Goal: Task Accomplishment & Management: Complete application form

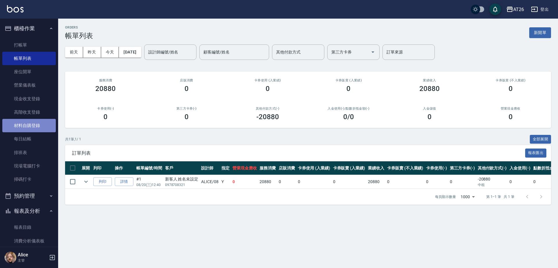
click at [36, 126] on link "材料自購登錄" at bounding box center [29, 125] width 54 height 13
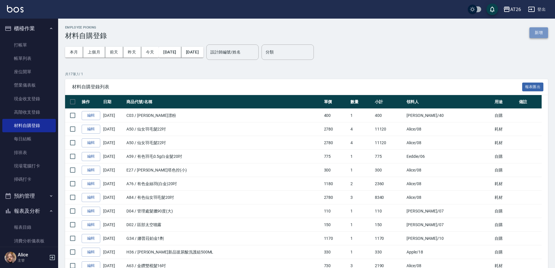
click at [538, 35] on button "新增" at bounding box center [539, 32] width 19 height 11
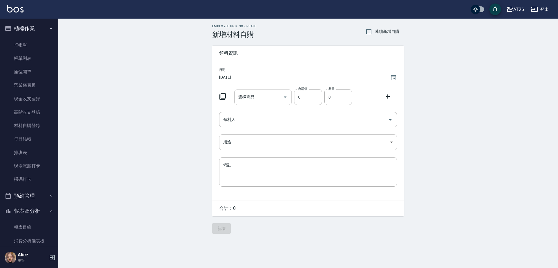
click at [255, 137] on body "AT26 登出 櫃檯作業 打帳單 帳單列表 座位開單 營業儀表板 現金收支登錄 高階收支登錄 材料自購登錄 每日結帳 排班表 現場電腦打卡 掃碼打卡 預約管理…" at bounding box center [279, 134] width 558 height 268
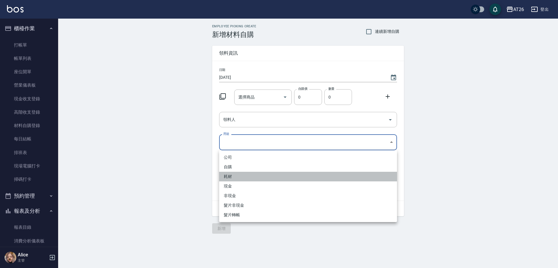
click at [233, 174] on li "耗材" at bounding box center [308, 177] width 178 height 10
type input "耗材"
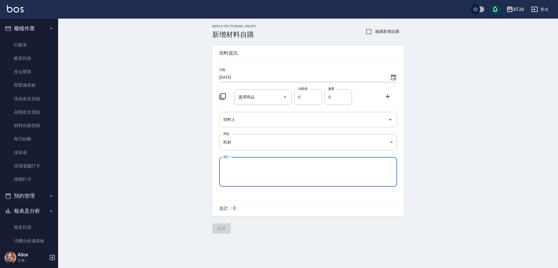
click at [242, 126] on div "領料人" at bounding box center [308, 119] width 178 height 15
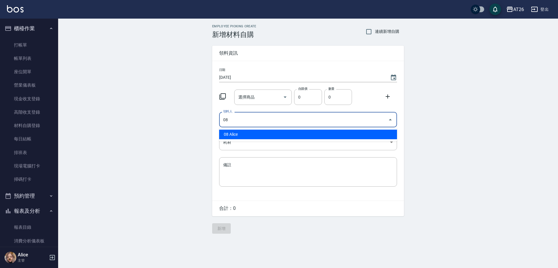
type input "08 Alice"
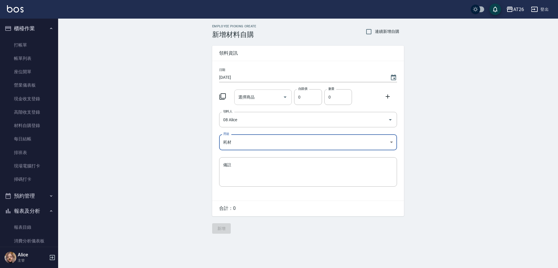
click at [251, 101] on input "選擇商品" at bounding box center [259, 97] width 44 height 10
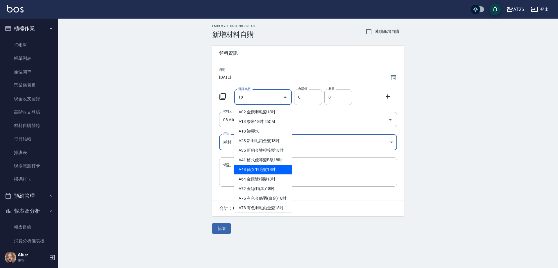
type input "仙女羽毛髮18吋"
type input "2380"
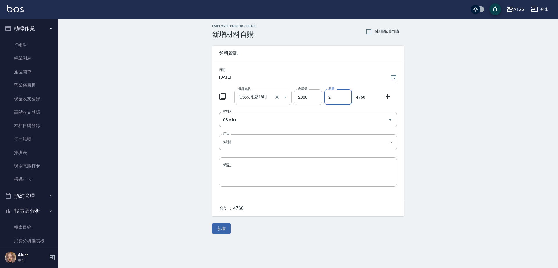
type input "2"
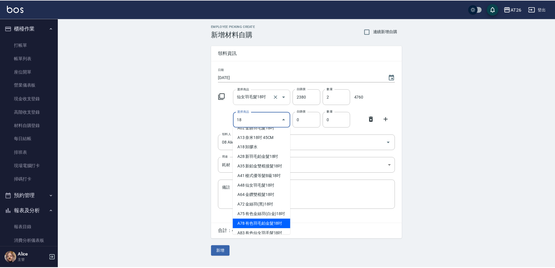
scroll to position [16, 0]
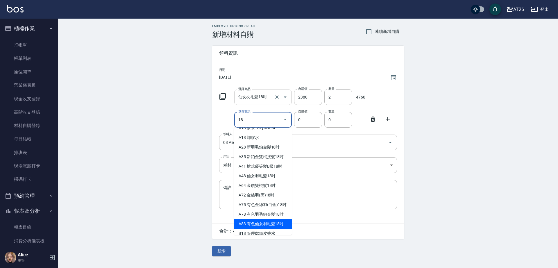
type input "有色仙女羽毛髮18吋"
type input "2580"
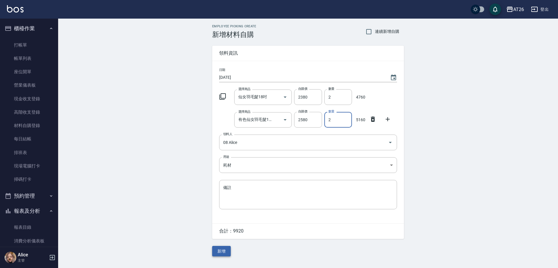
type input "2"
click at [221, 253] on button "新增" at bounding box center [221, 251] width 19 height 11
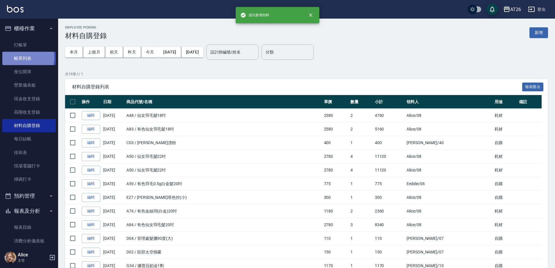
click at [26, 58] on link "帳單列表" at bounding box center [29, 58] width 54 height 13
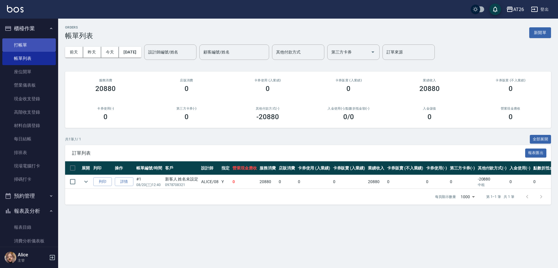
click at [42, 43] on link "打帳單" at bounding box center [29, 44] width 54 height 13
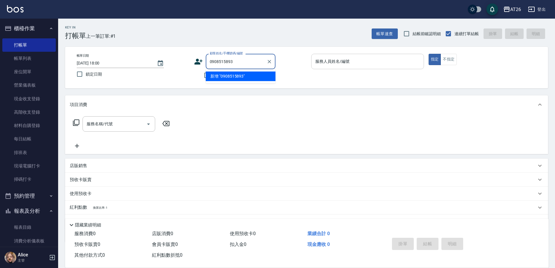
type input "0908515893"
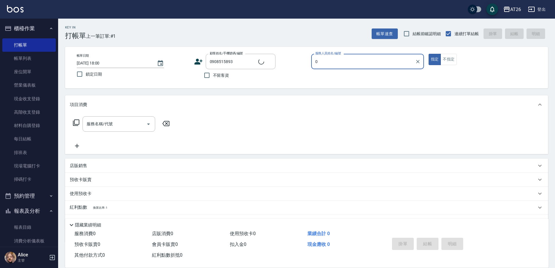
type input "08"
type input "新客人 姓名未設定/0908515893/null"
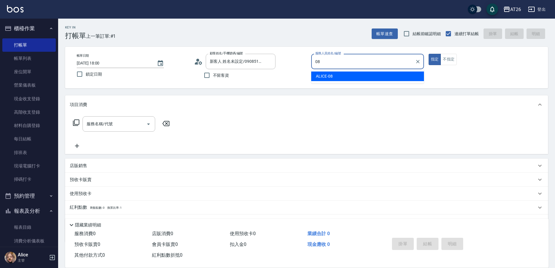
type input "ALICE-08"
type button "true"
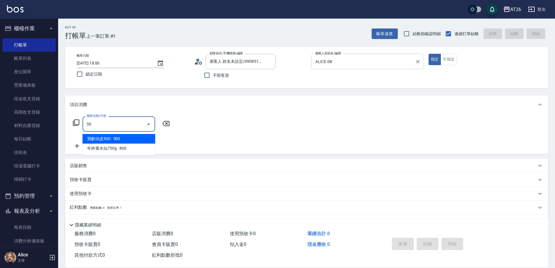
type input "501"
type input "0"
type input "501"
type input "120"
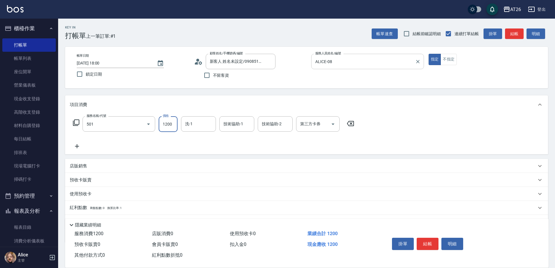
type input "染髮(501)"
type input "0"
type input "NANA-23"
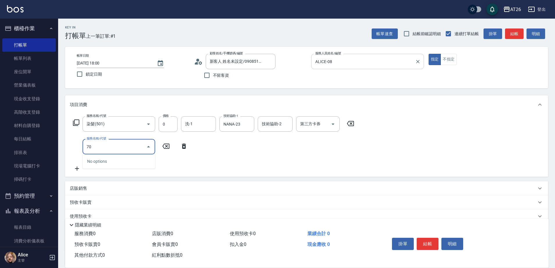
type input "703"
type input "500"
type input "新羽毛鉑金接髮(703)"
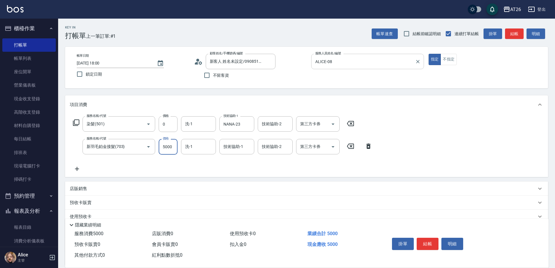
type input "2"
type input "0"
type input "208"
type input "20"
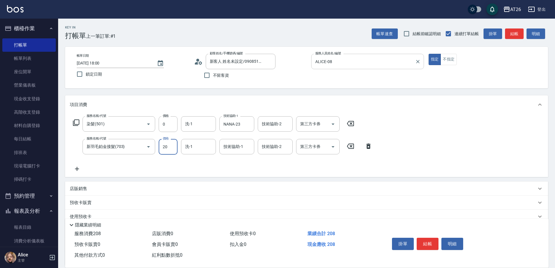
type input "0"
type input "200"
type input "20"
type input "2008"
type input "200"
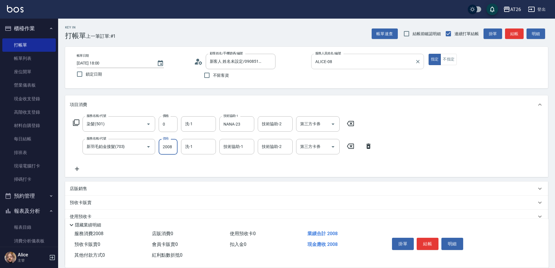
type input "20080"
type input "2000"
type input "20080"
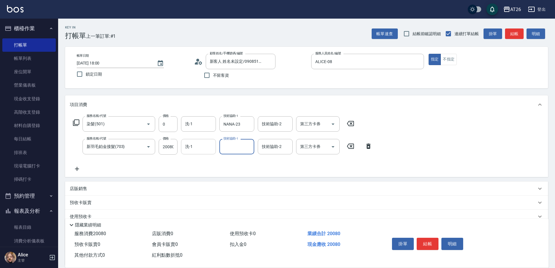
click at [206, 146] on input "洗-1" at bounding box center [199, 147] width 30 height 10
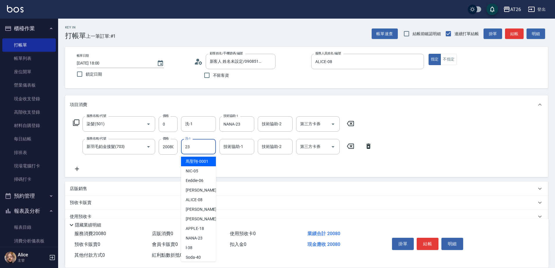
type input "NANA-23"
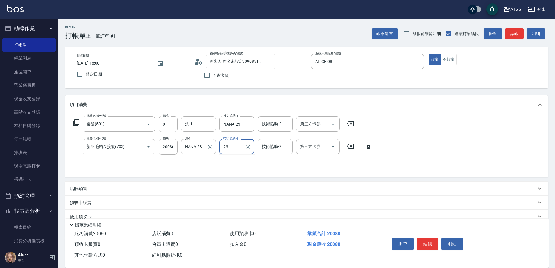
type input "NANA-23"
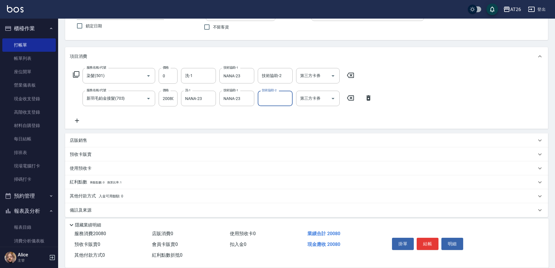
scroll to position [53, 0]
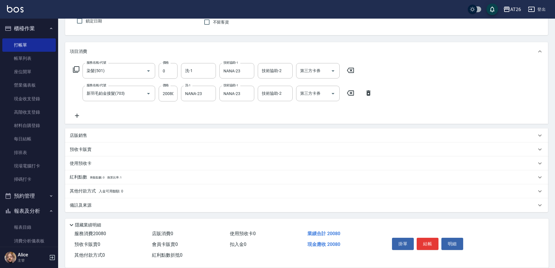
click at [88, 192] on p "其他付款方式 入金可用餘額: 0" at bounding box center [97, 191] width 54 height 6
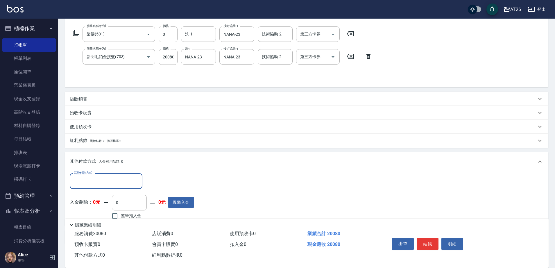
scroll to position [120, 0]
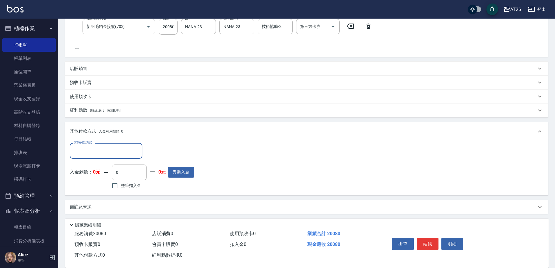
click at [97, 154] on input "其他付款方式" at bounding box center [105, 151] width 67 height 10
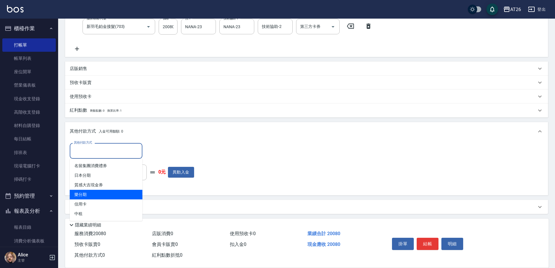
click at [97, 197] on span "樂分期" at bounding box center [106, 195] width 73 height 10
type input "樂分期"
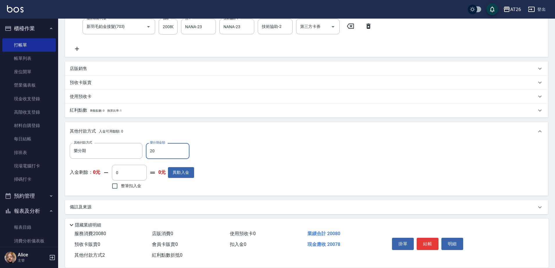
type input "200"
type input "1980"
type input "2008"
type input "1800"
type input "20080"
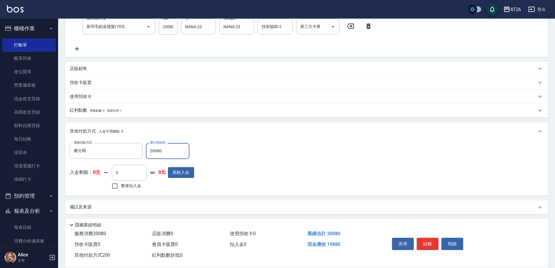
type input "0"
type input "20080"
click at [424, 238] on button "結帳" at bounding box center [428, 244] width 22 height 12
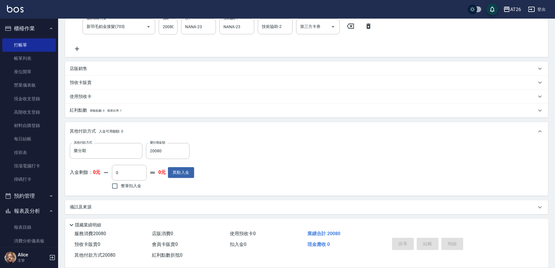
type input "[DATE] 18:02"
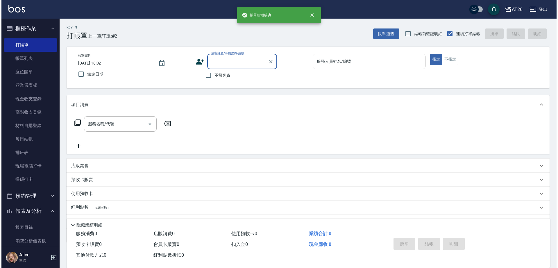
scroll to position [0, 0]
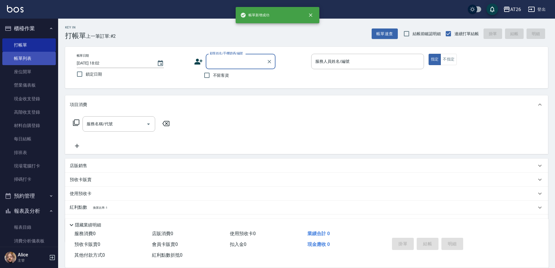
click at [28, 60] on link "帳單列表" at bounding box center [29, 58] width 54 height 13
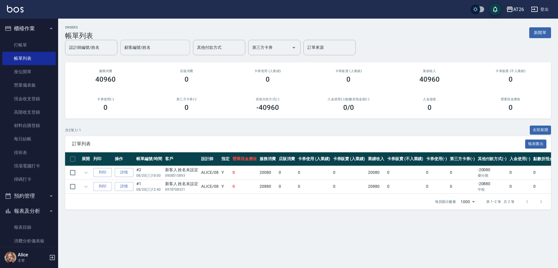
click at [117, 50] on div "設計師編號/姓名 設計師編號/姓名" at bounding box center [91, 47] width 52 height 15
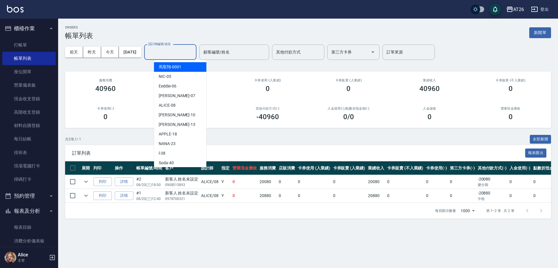
click at [124, 64] on div "[DATE] [DATE] [DATE] [DATE] 設計師編號/姓名 設計師編號/姓名 顧客編號/姓名 顧客編號/姓名 其他付款方式 其他付款方式 第三方…" at bounding box center [308, 52] width 486 height 25
